Goal: Find contact information: Find contact information

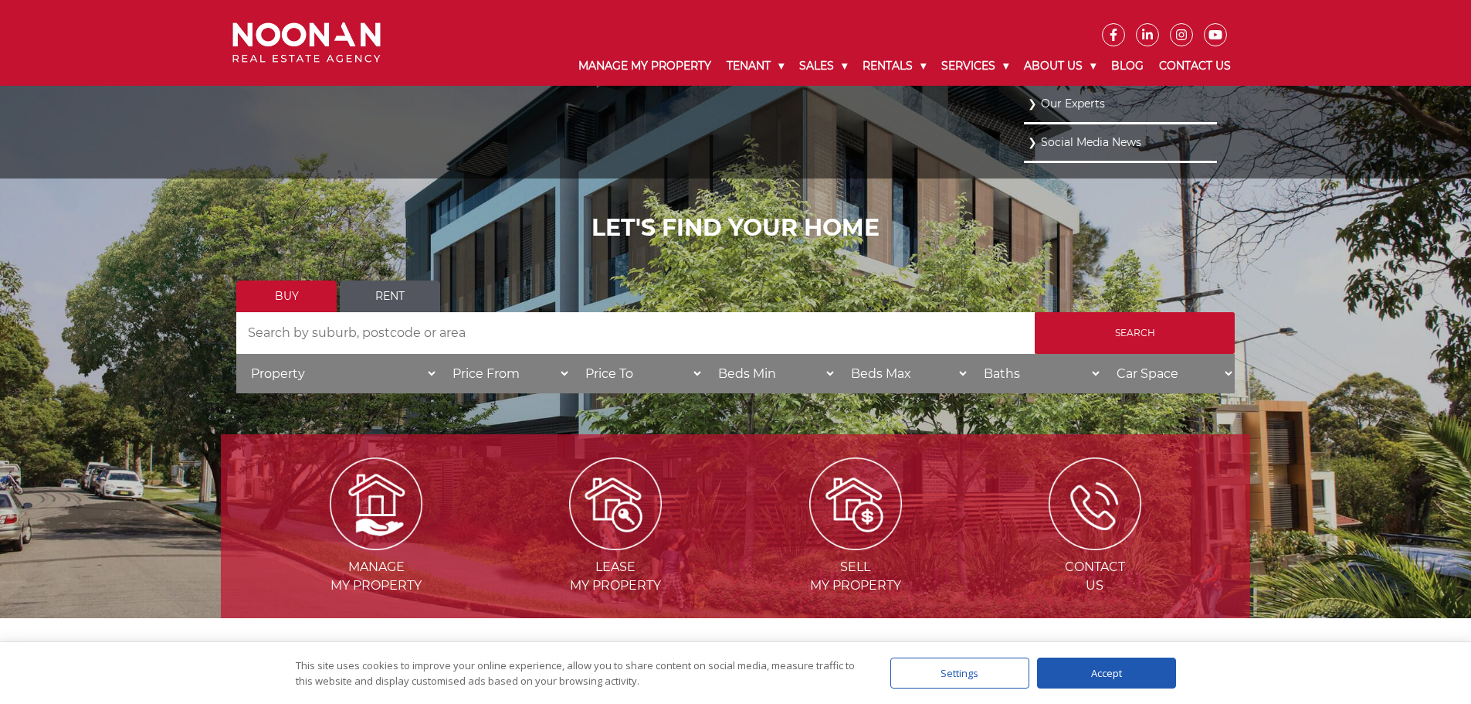
click at [1069, 103] on link "Our Experts" at bounding box center [1120, 103] width 185 height 21
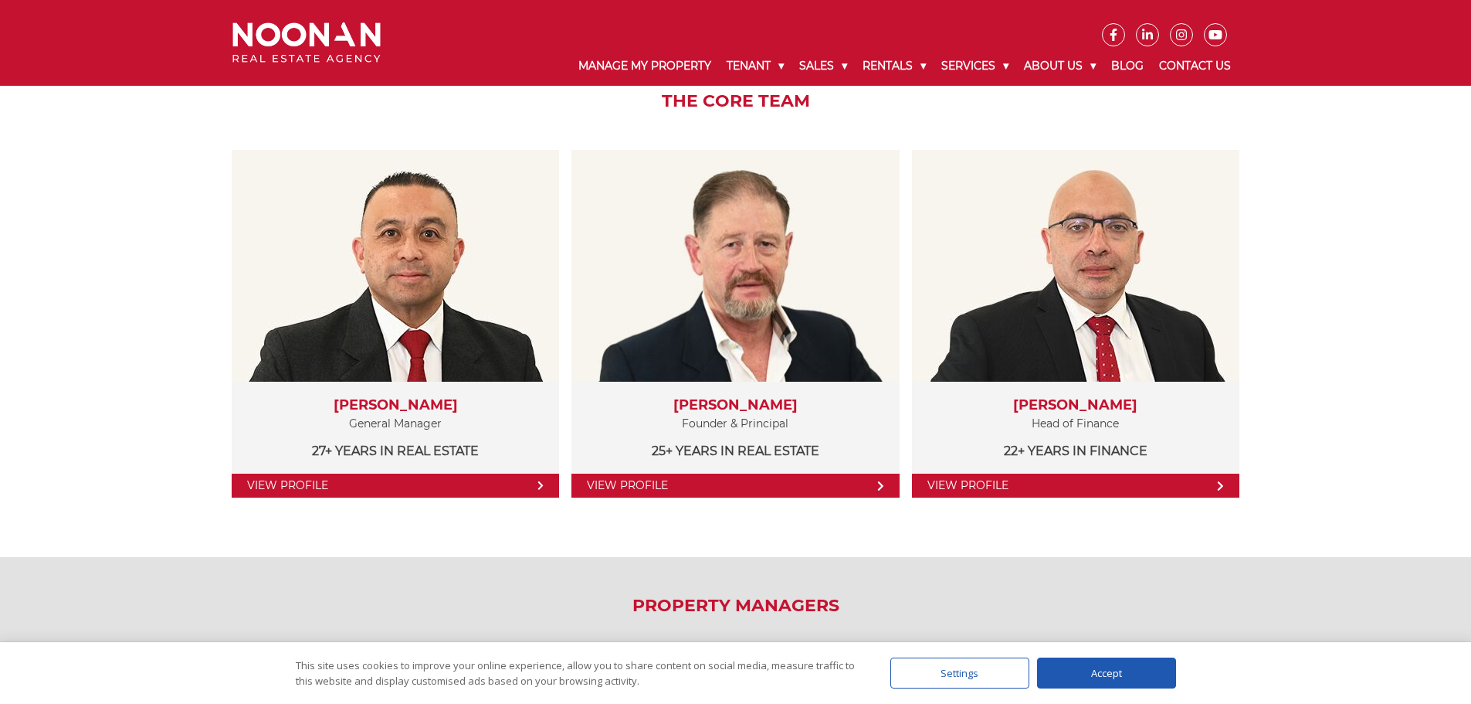
scroll to position [257, 0]
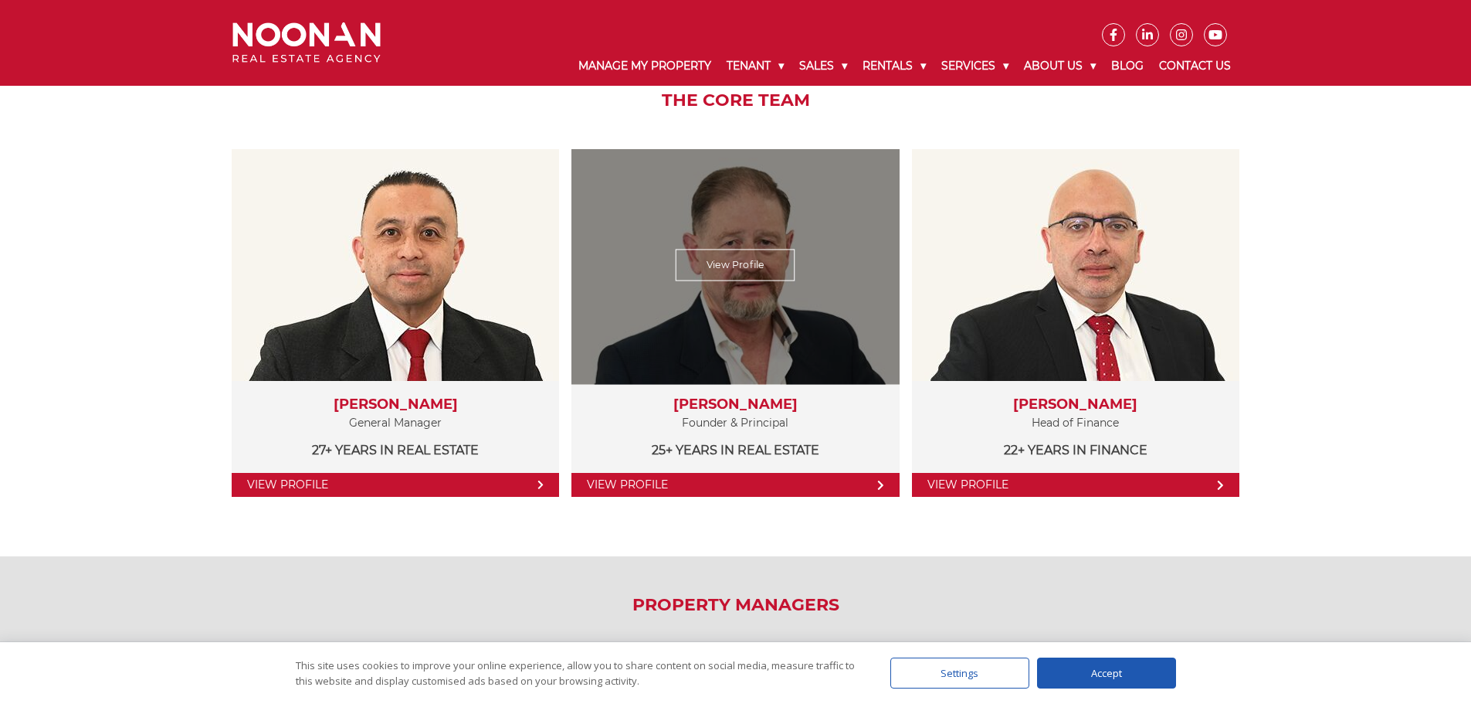
click at [720, 264] on link "View Profile" at bounding box center [736, 265] width 120 height 32
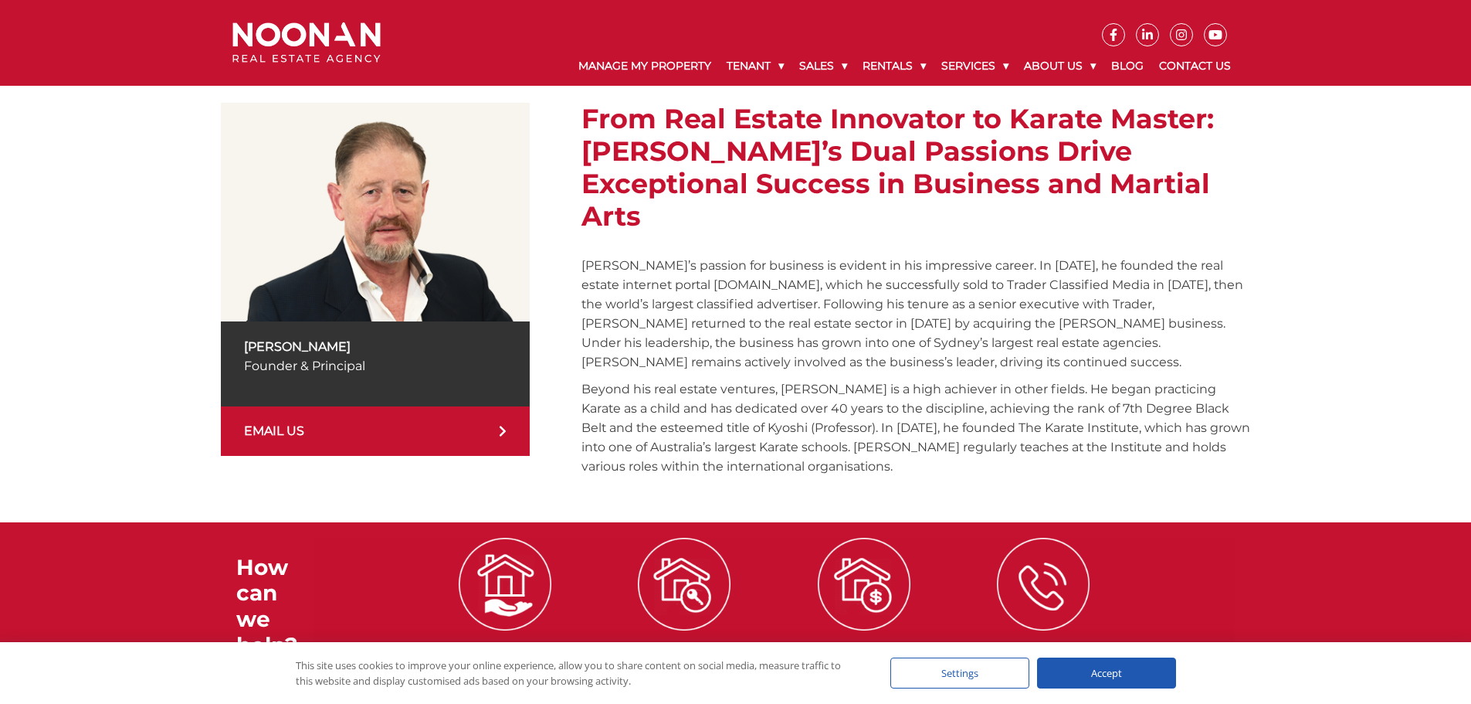
scroll to position [257, 0]
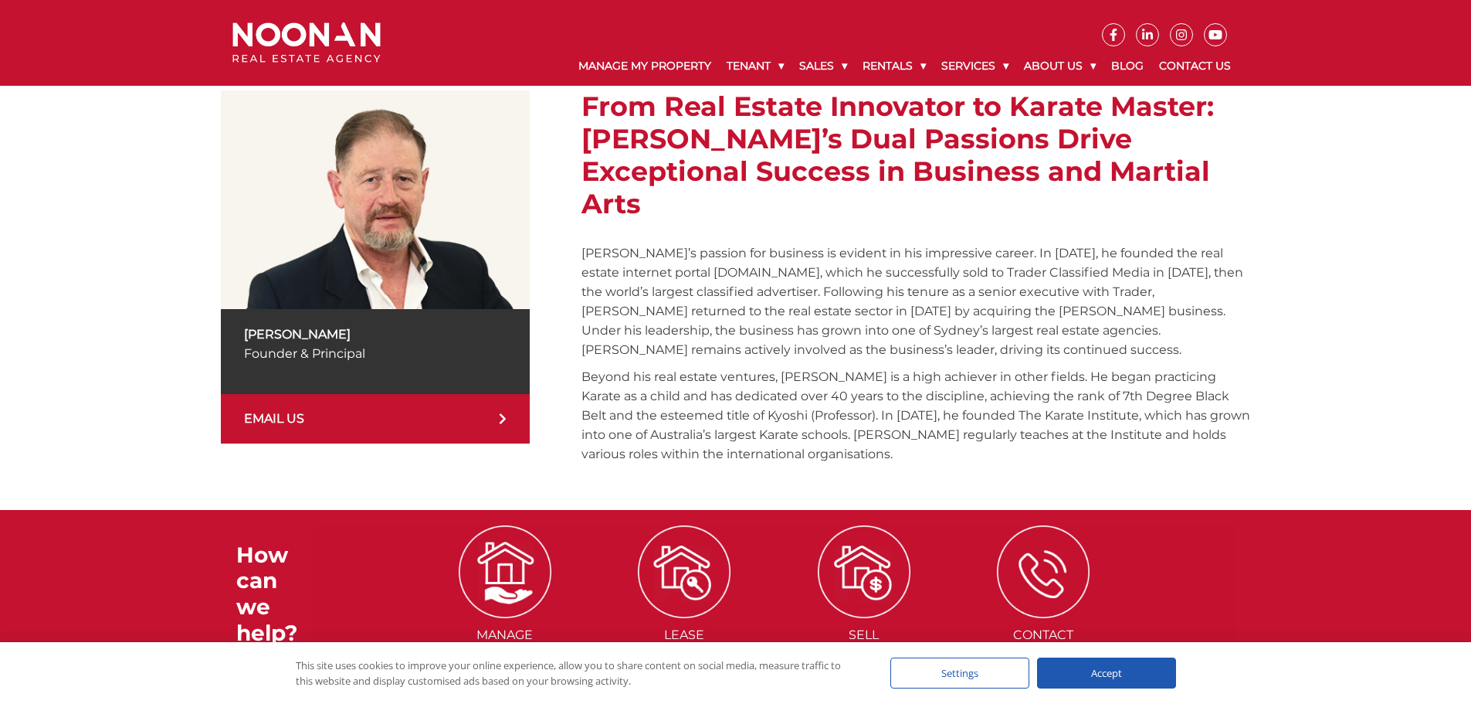
click at [517, 431] on link "EMAIL US" at bounding box center [375, 418] width 309 height 49
click at [1087, 402] on p "Beyond his real estate ventures, Michael is a high achiever in other fields. He…" at bounding box center [915, 415] width 669 height 97
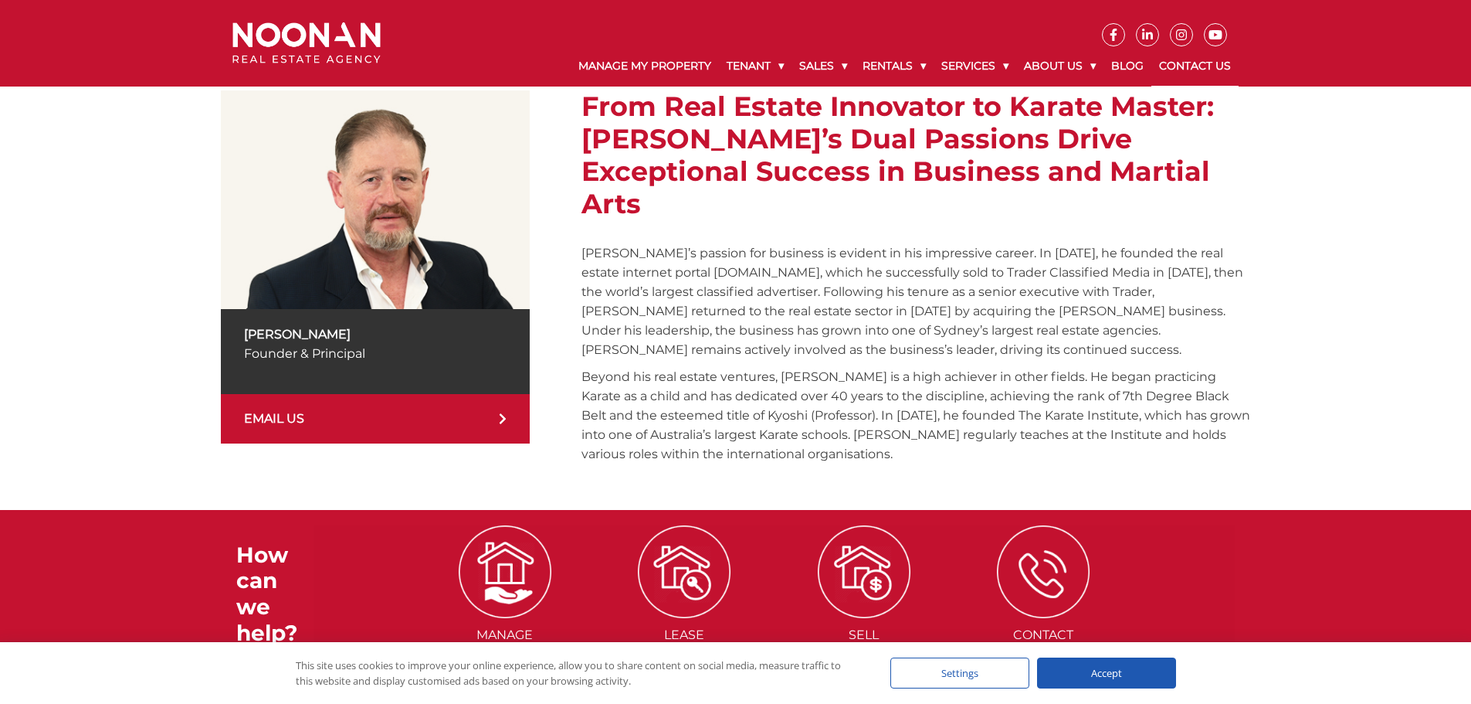
click at [1212, 66] on link "Contact Us" at bounding box center [1194, 66] width 87 height 40
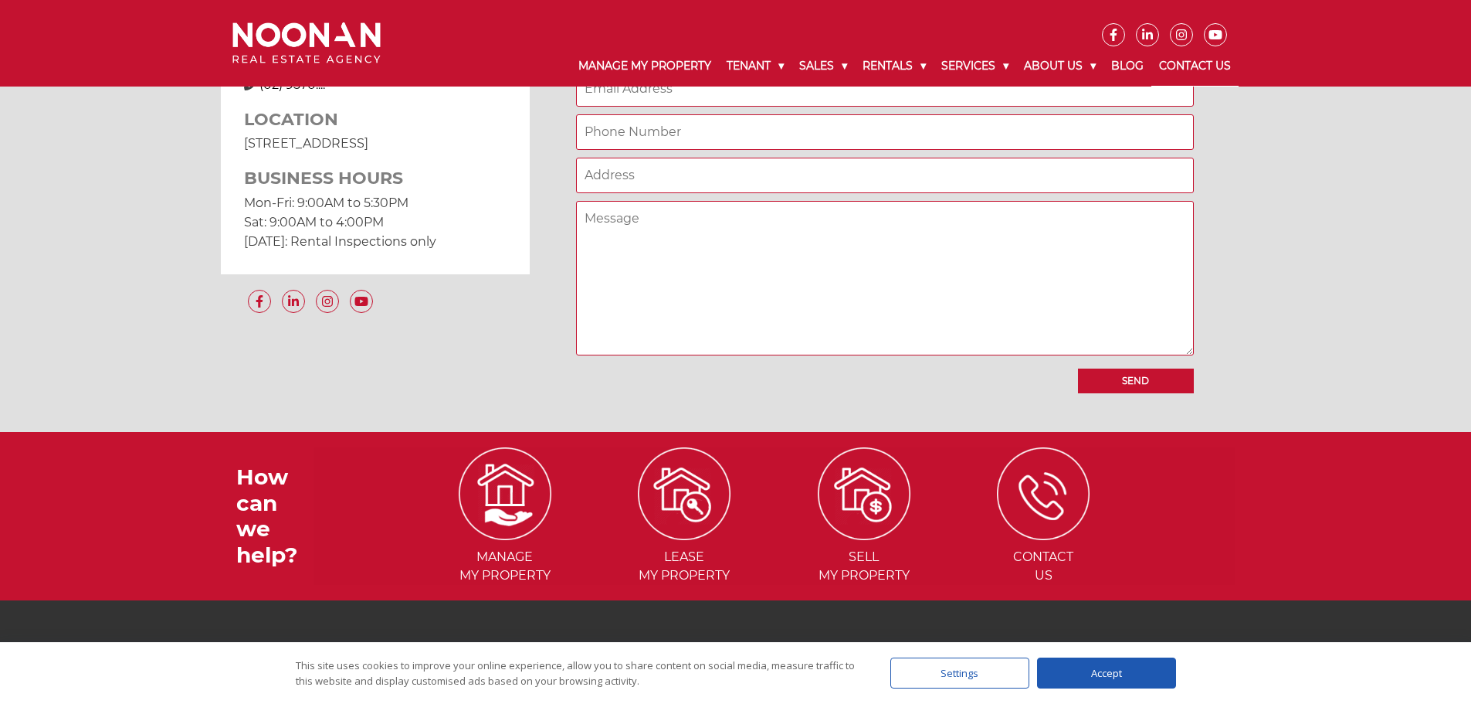
scroll to position [1438, 0]
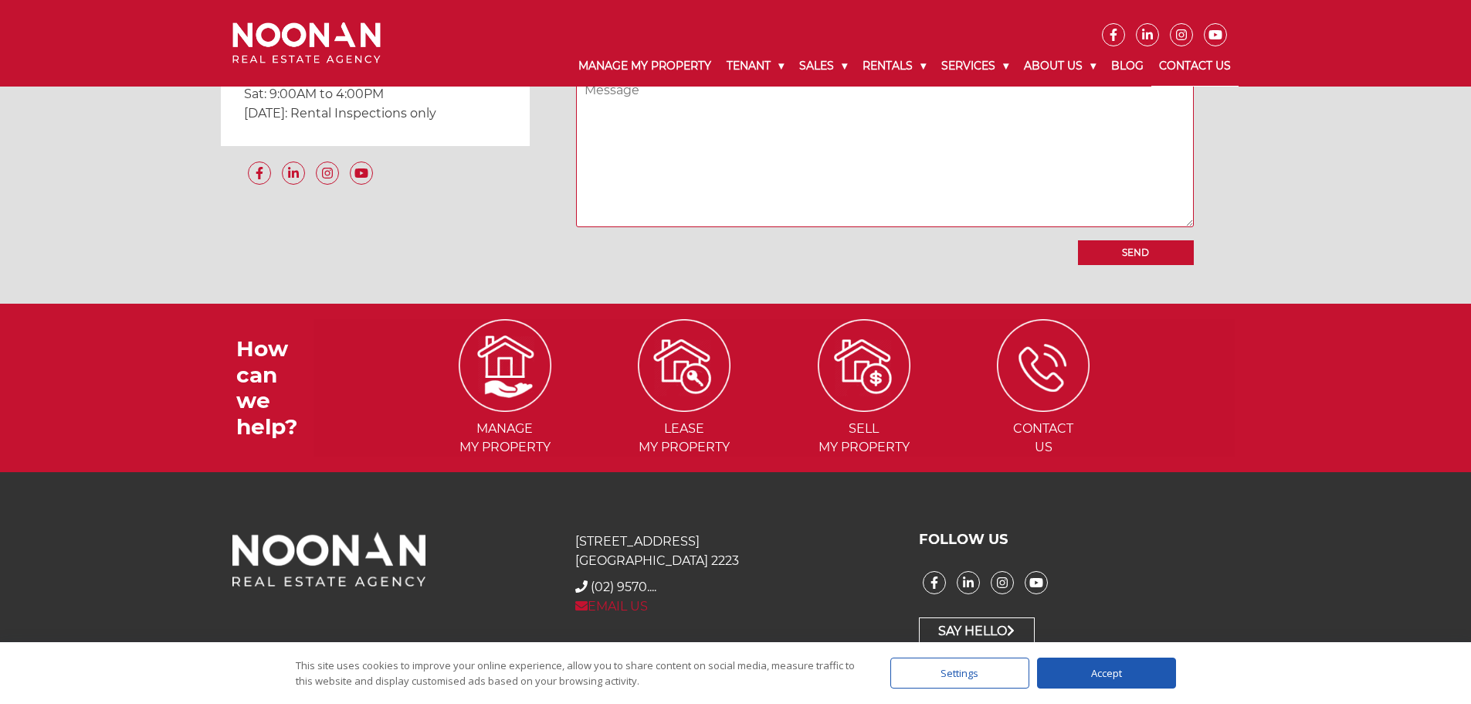
click at [626, 604] on link "EMAIL US" at bounding box center [611, 605] width 73 height 15
click at [1240, 336] on div "How can we help? Manage my Property Lease my Property Sell my Property Contact …" at bounding box center [735, 387] width 1029 height 168
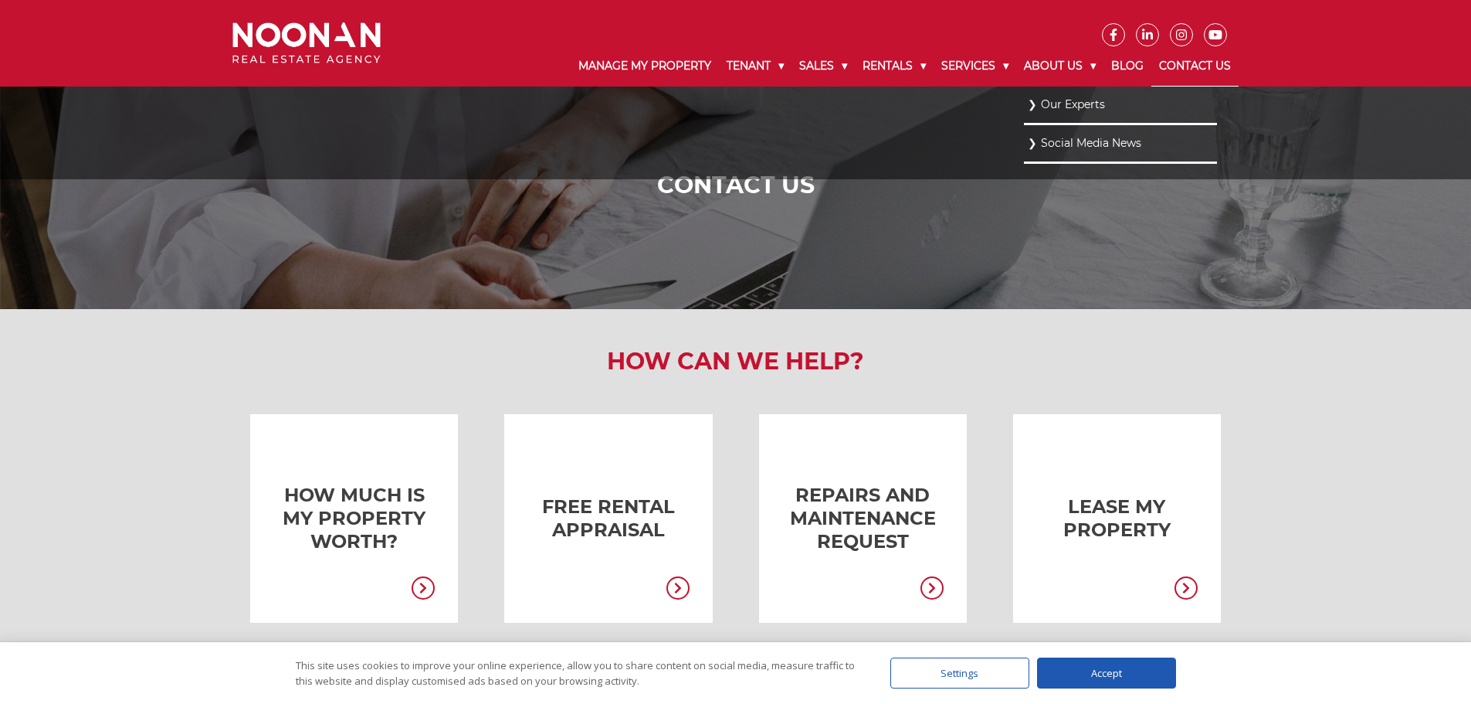
click at [1066, 110] on link "Our Experts" at bounding box center [1120, 104] width 185 height 21
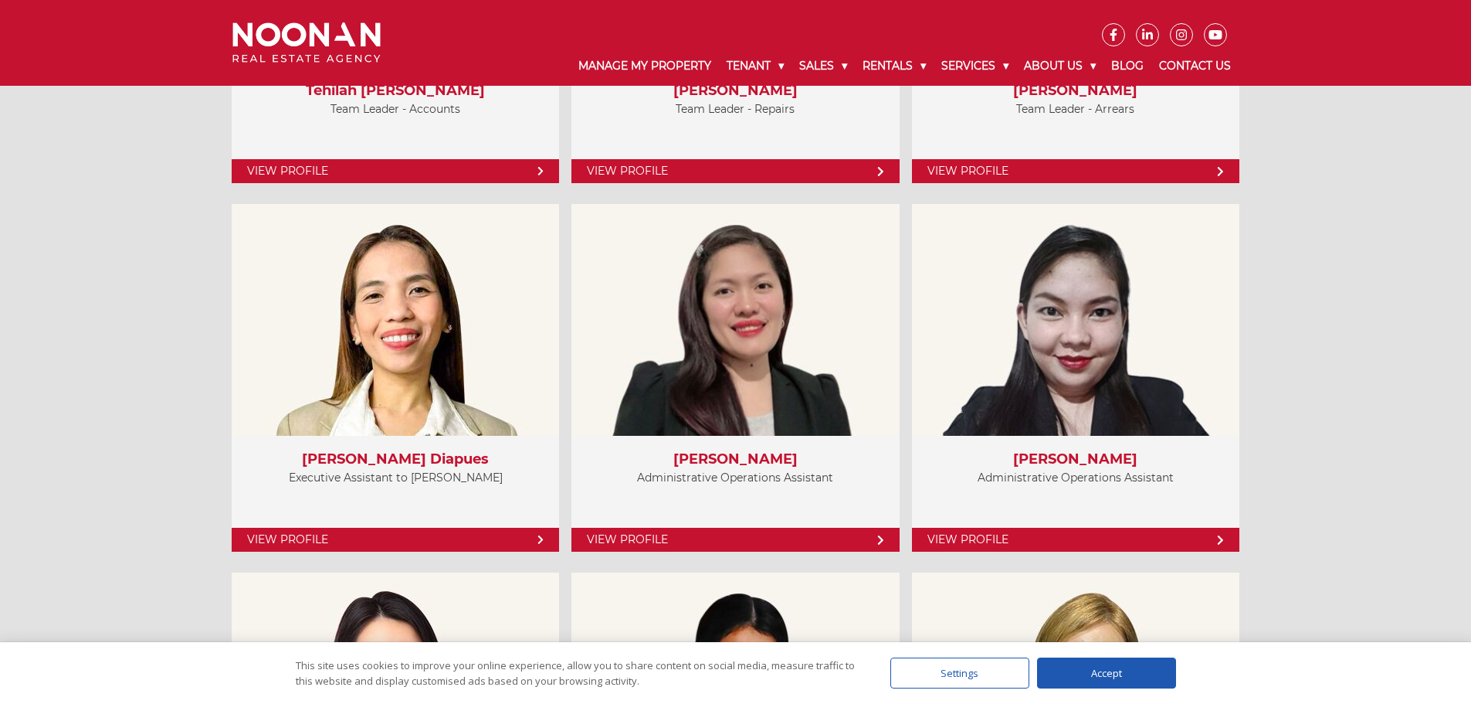
scroll to position [3861, 0]
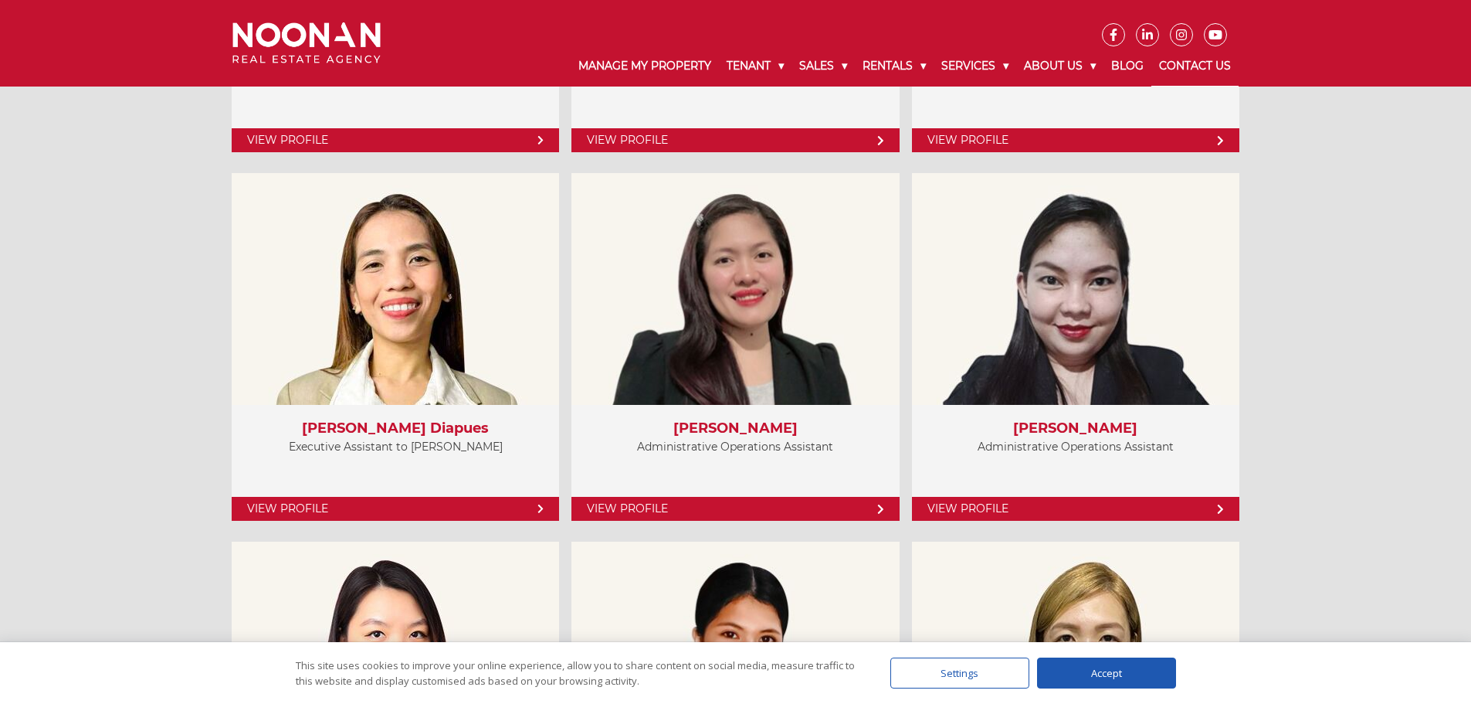
click at [1221, 66] on link "Contact Us" at bounding box center [1194, 66] width 87 height 40
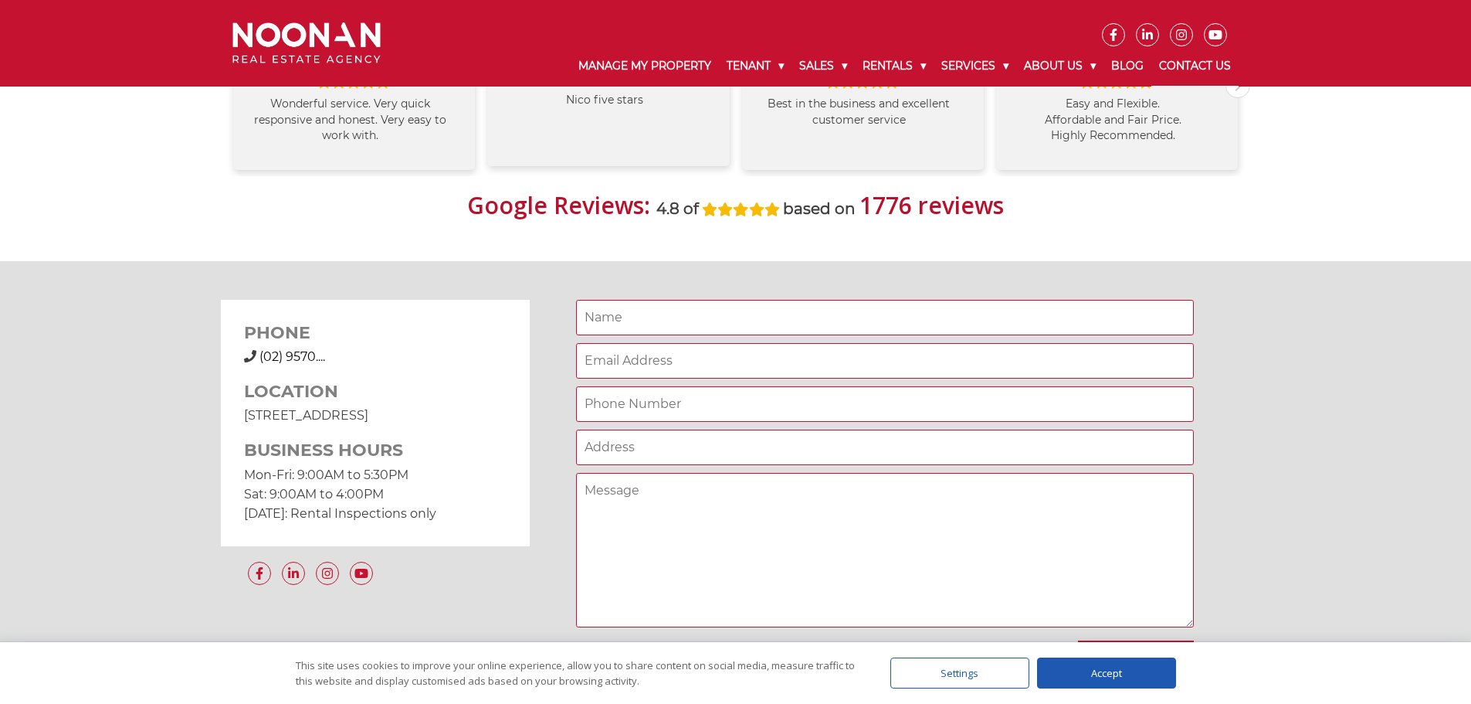
scroll to position [1029, 0]
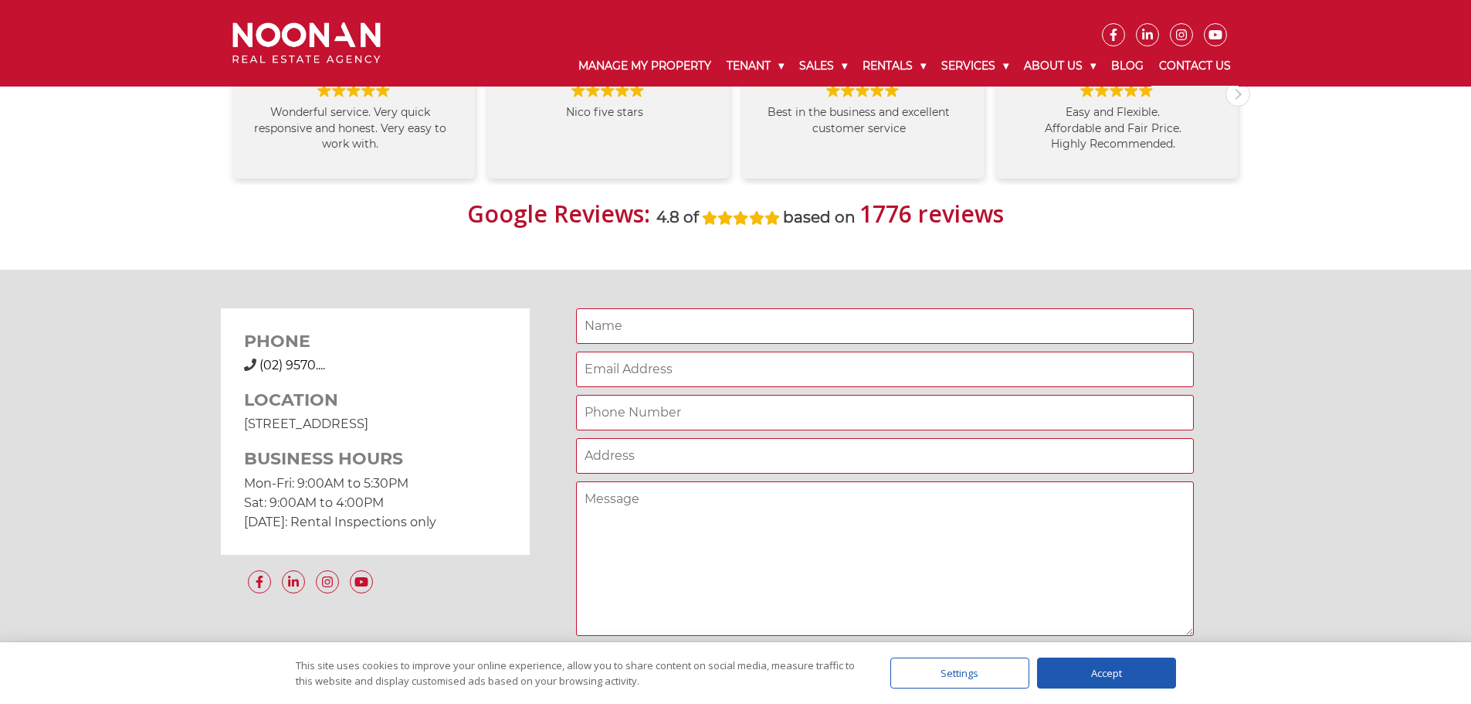
drag, startPoint x: 476, startPoint y: 527, endPoint x: 238, endPoint y: 310, distance: 322.5
click at [238, 310] on div "PHONE (02) 9570 9999 (02) 9570.... LOCATION 31 Morts Road Mortdale NSW 2223 BUS…" at bounding box center [375, 431] width 309 height 246
copy div "PHONE (02) 9570 9999 (02) 9570.... LOCATION 31 Morts Road Mortdale NSW 2223 BUS…"
click at [76, 398] on div "PHONE (02) 9570 9999 (02) 9570.... LOCATION 31 Morts Road Mortdale NSW 2223 BUS…" at bounding box center [735, 491] width 1471 height 442
